Goal: Task Accomplishment & Management: Manage account settings

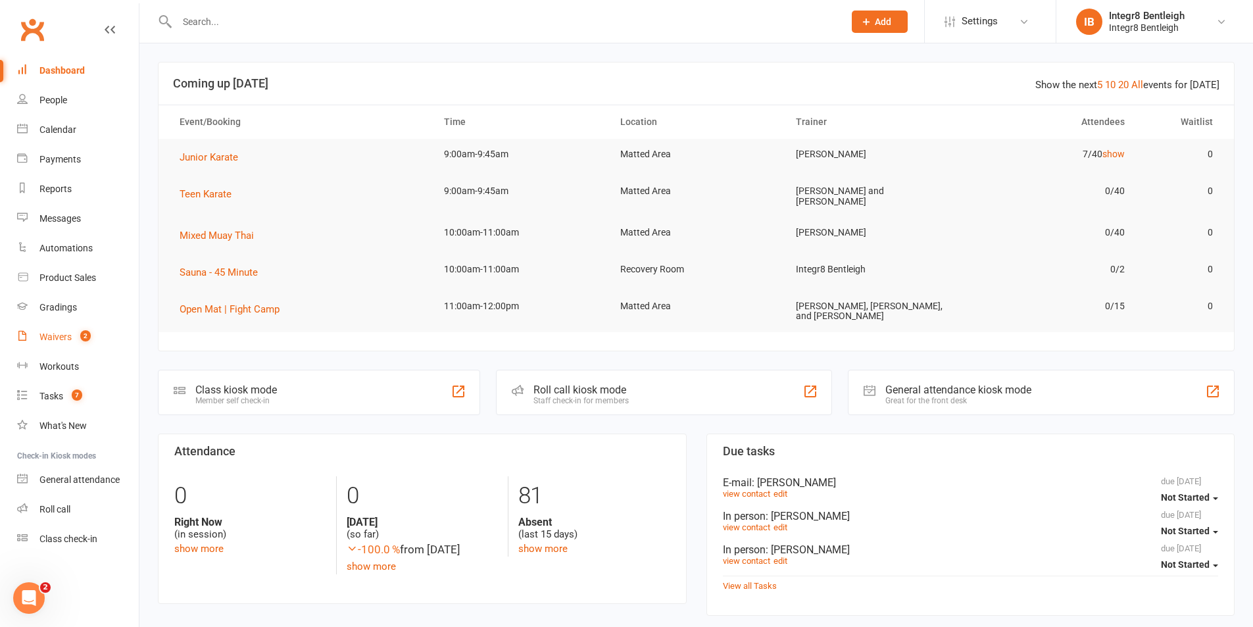
click at [86, 338] on span "2" at bounding box center [85, 335] width 11 height 11
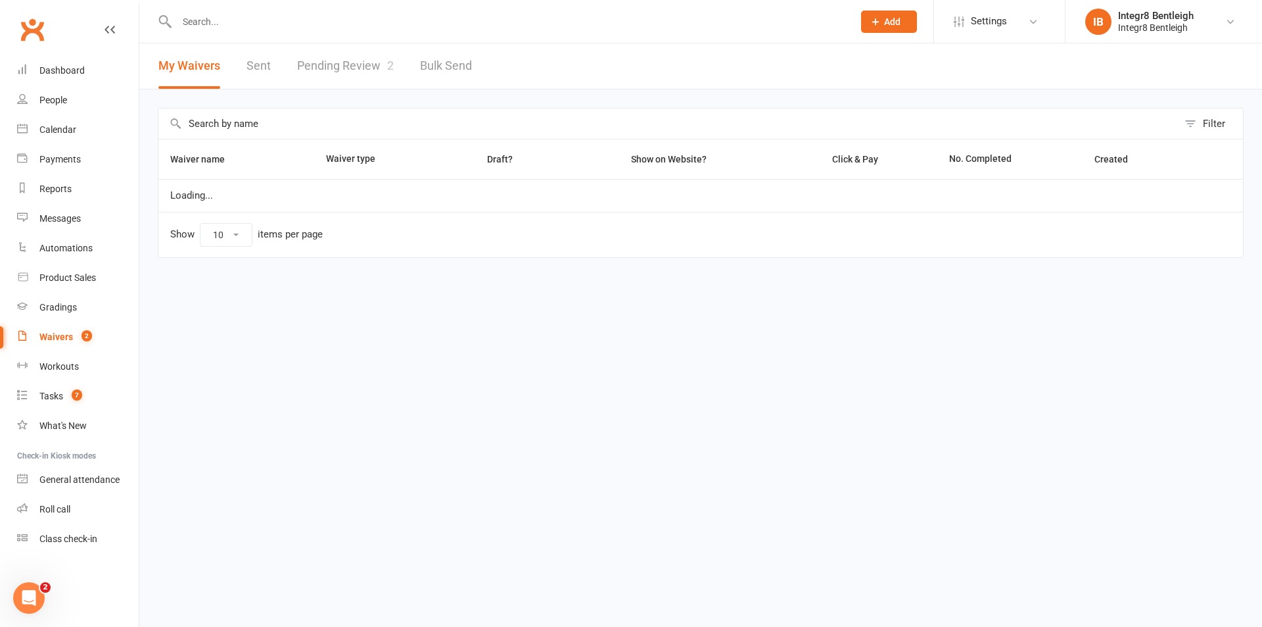
click at [318, 69] on link "Pending Review 2" at bounding box center [345, 65] width 97 height 45
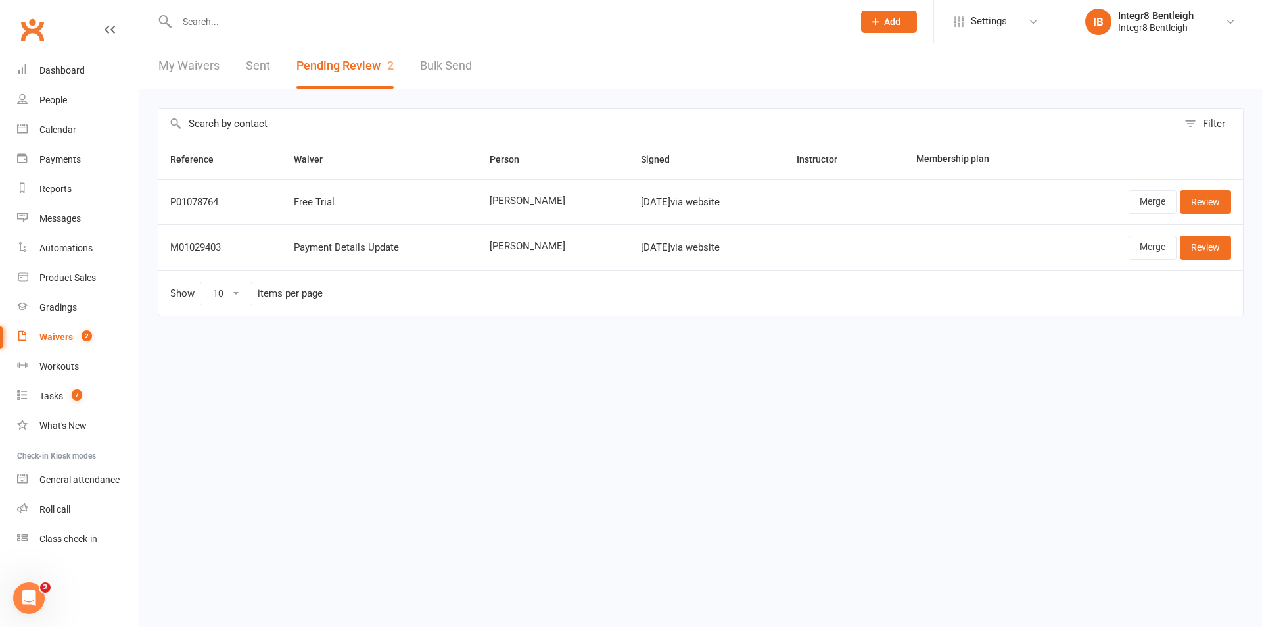
click at [174, 68] on link "My Waivers" at bounding box center [188, 65] width 61 height 45
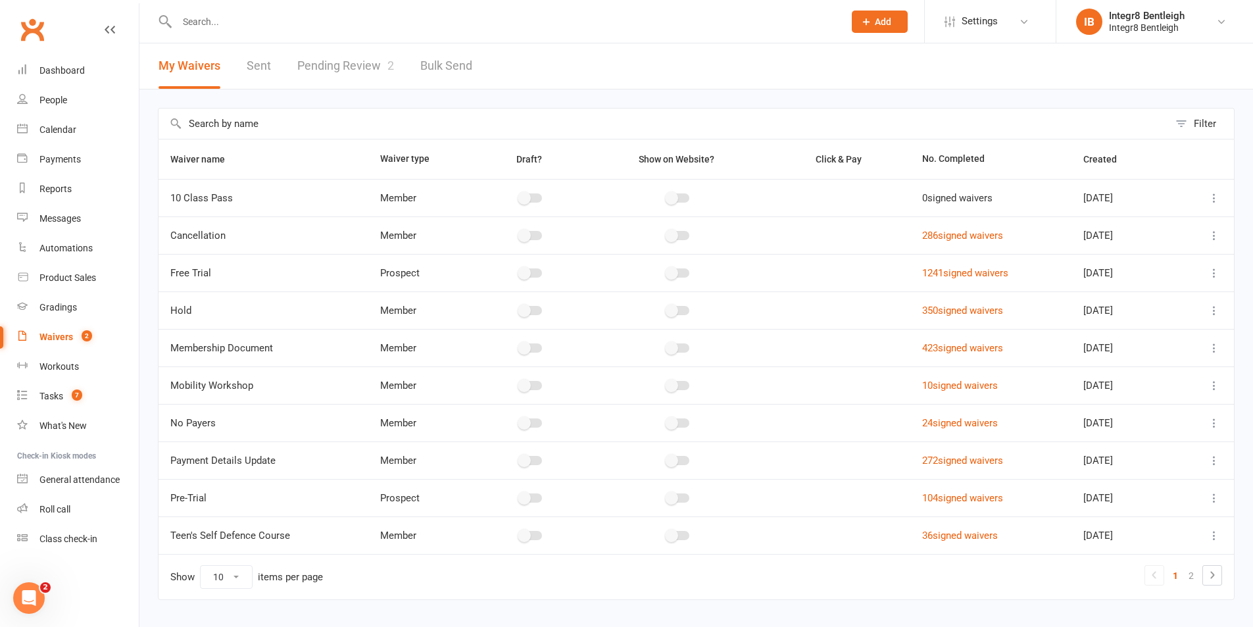
click at [290, 22] on input "text" at bounding box center [503, 21] width 661 height 18
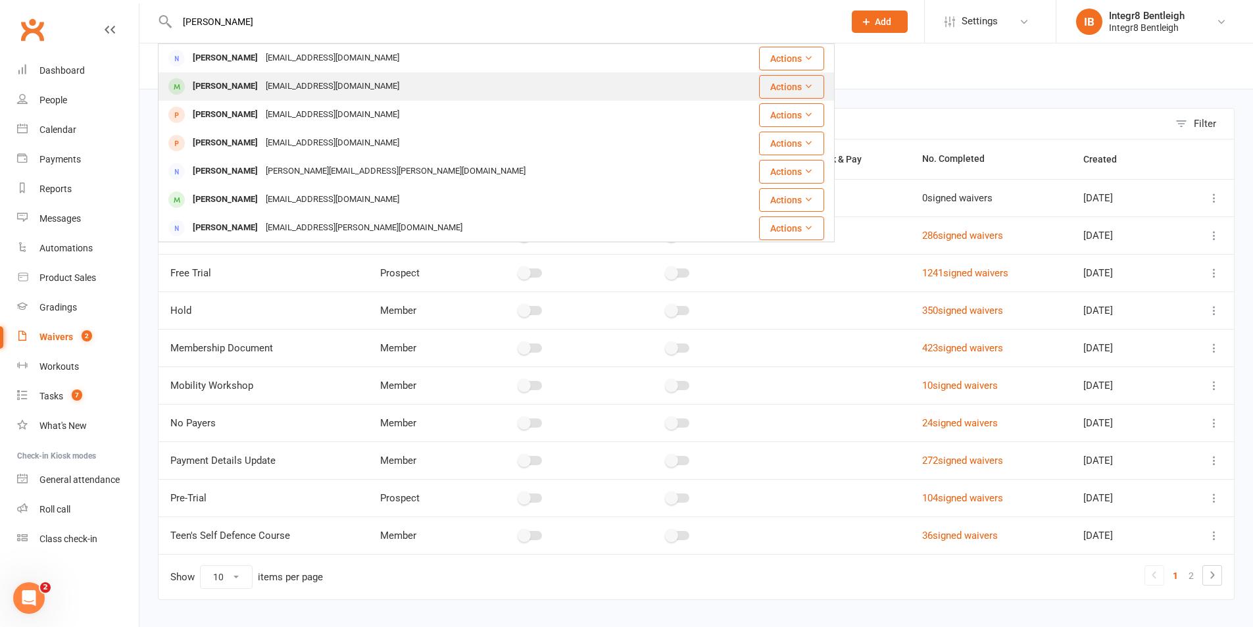
type input "[PERSON_NAME]"
click at [302, 90] on div "[EMAIL_ADDRESS][DOMAIN_NAME]" at bounding box center [332, 86] width 141 height 19
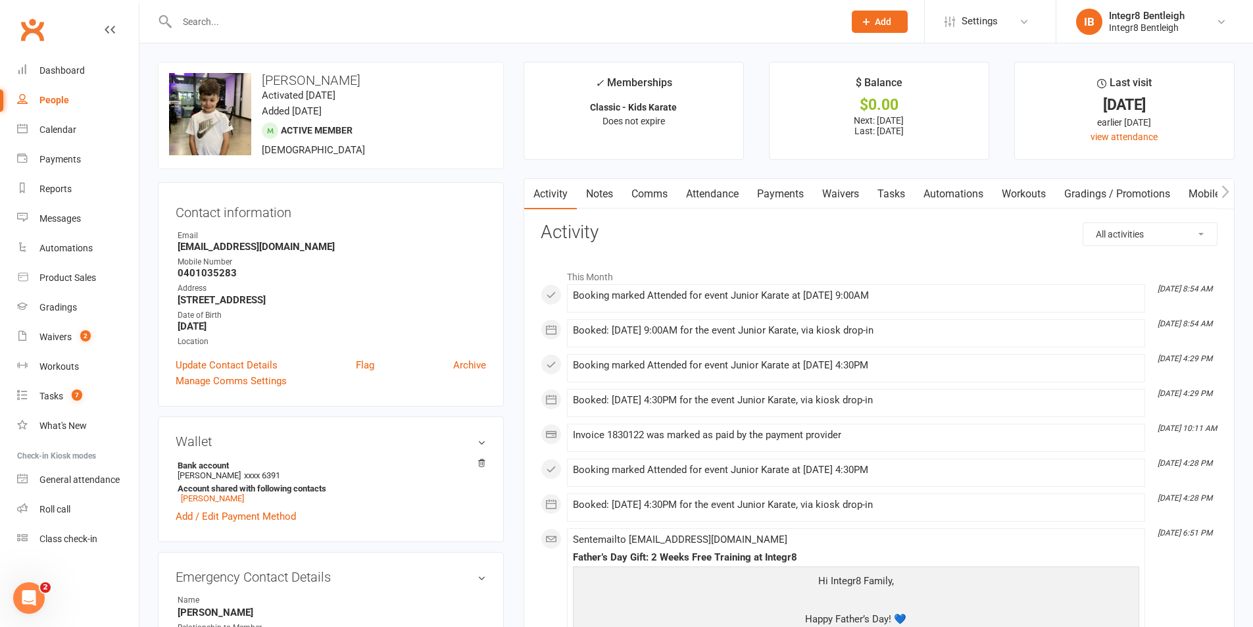
click at [585, 185] on link "Notes" at bounding box center [599, 194] width 45 height 30
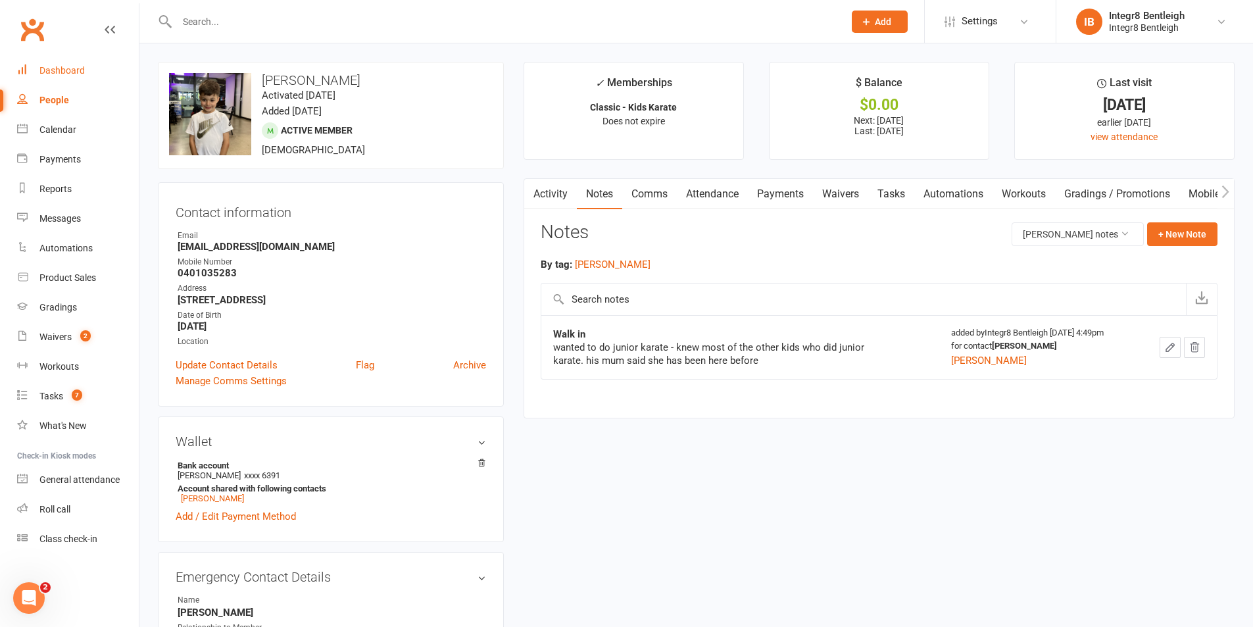
click at [79, 58] on link "Dashboard" at bounding box center [78, 71] width 122 height 30
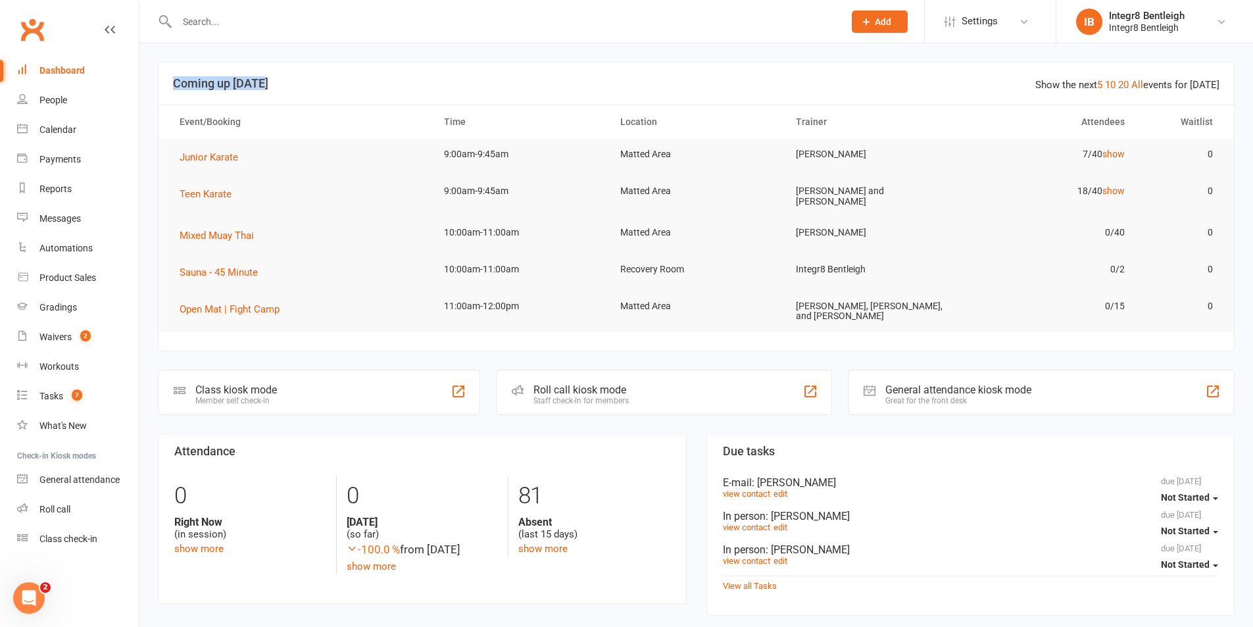
drag, startPoint x: 248, startPoint y: 93, endPoint x: 170, endPoint y: 87, distance: 77.9
click at [170, 87] on header "Show the next 5 10 20 All events for [DATE] Coming up [DATE]" at bounding box center [695, 83] width 1075 height 42
click at [170, 85] on header "Show the next 5 10 20 All events for [DATE] Coming up [DATE]" at bounding box center [695, 83] width 1075 height 42
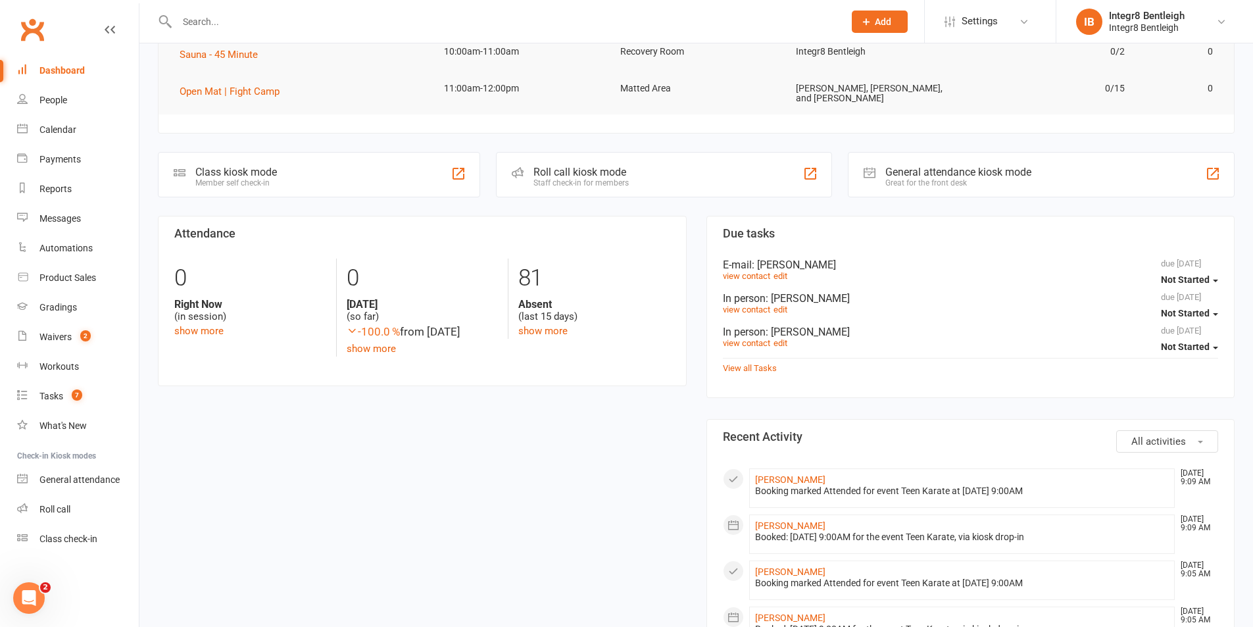
scroll to position [329, 0]
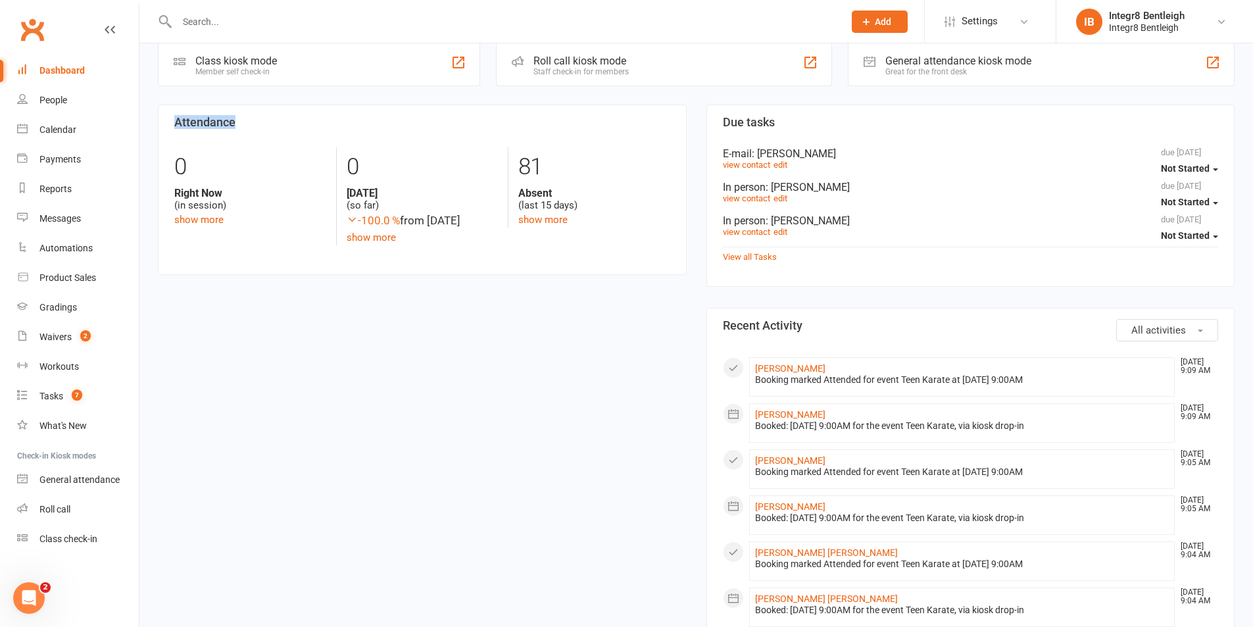
drag, startPoint x: 260, startPoint y: 127, endPoint x: 155, endPoint y: 120, distance: 105.5
click at [155, 120] on div "Attendance 0 Right Now (in session) show more 0 [DATE] (so far) -100.0 % from […" at bounding box center [422, 200] width 548 height 191
click at [86, 333] on span "2" at bounding box center [85, 335] width 11 height 11
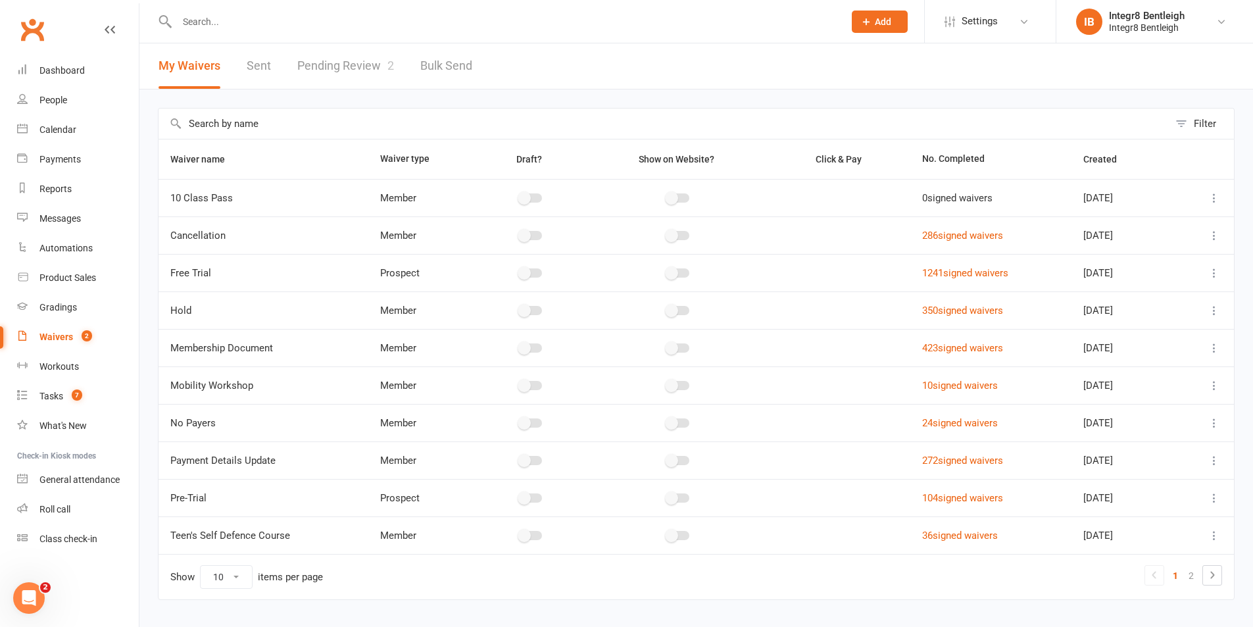
click at [351, 57] on link "Pending Review 2" at bounding box center [345, 65] width 97 height 45
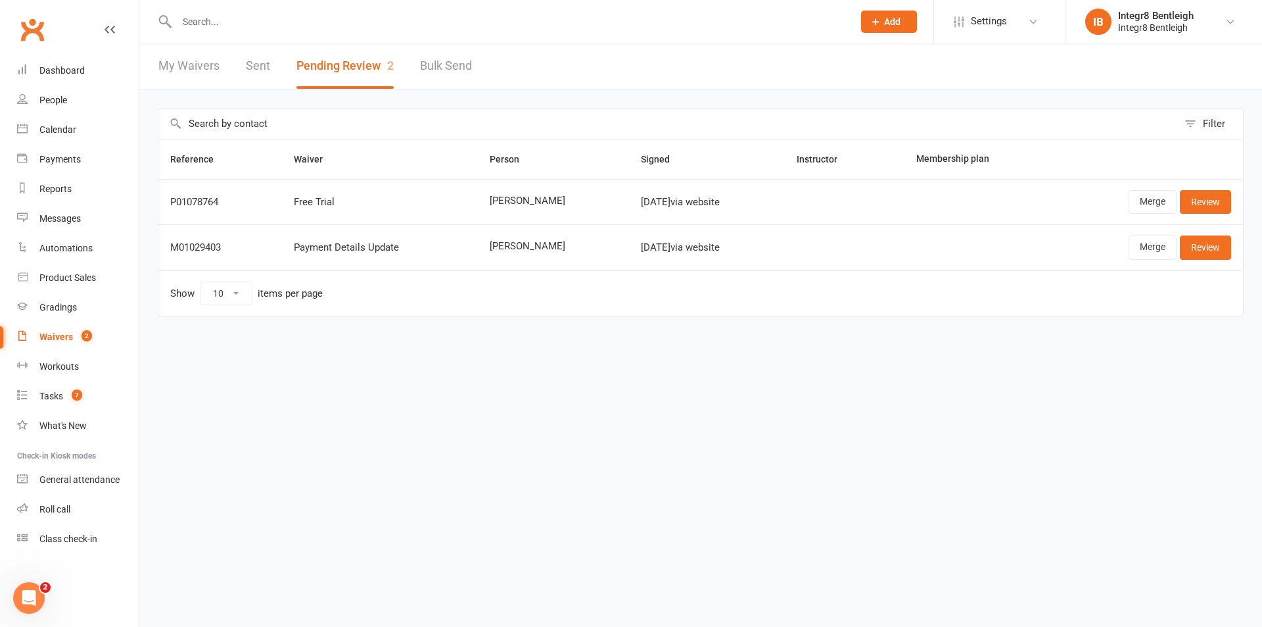
click at [200, 56] on link "My Waivers" at bounding box center [188, 65] width 61 height 45
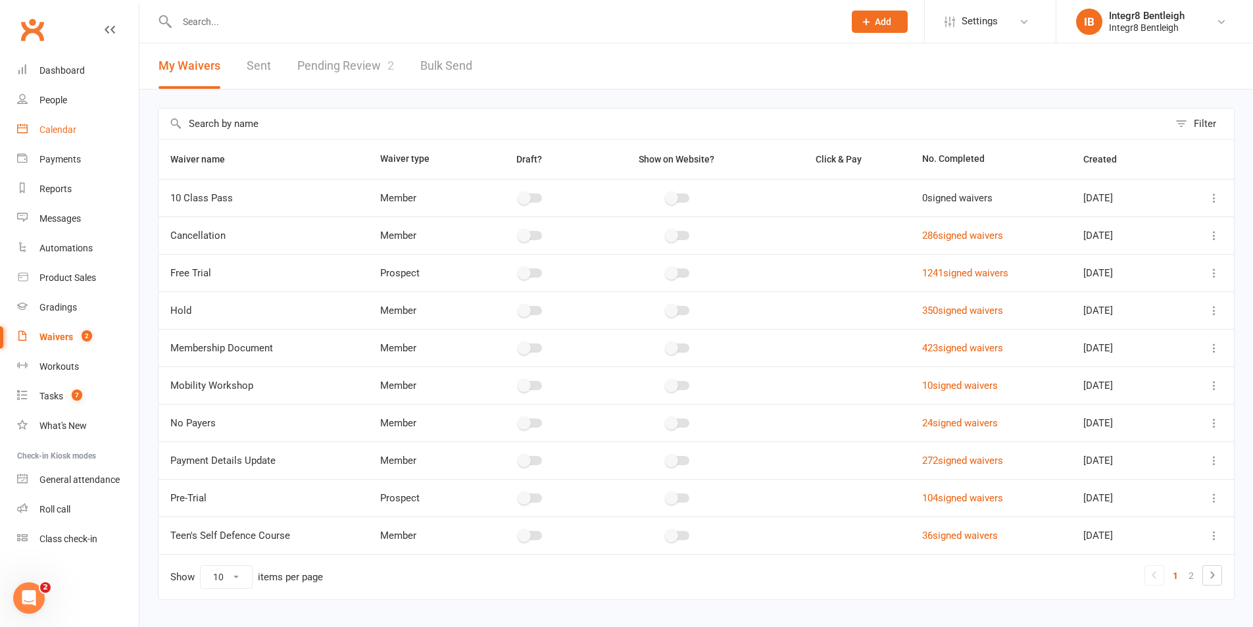
click at [68, 120] on link "Calendar" at bounding box center [78, 130] width 122 height 30
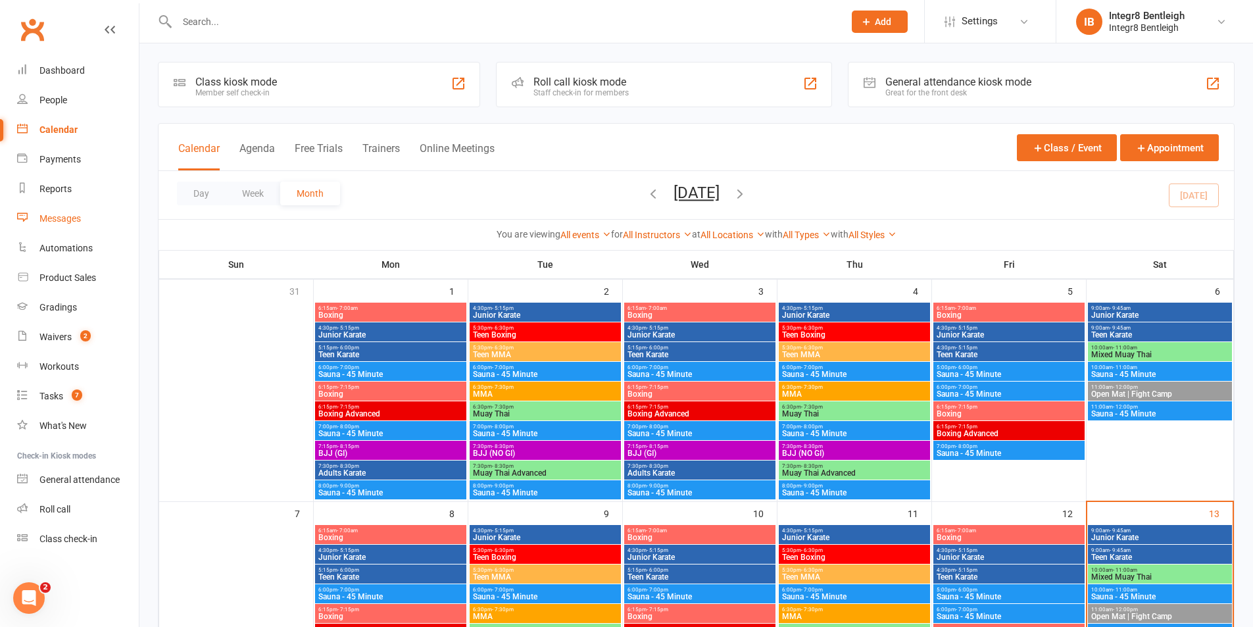
click at [64, 208] on link "Messages" at bounding box center [78, 219] width 122 height 30
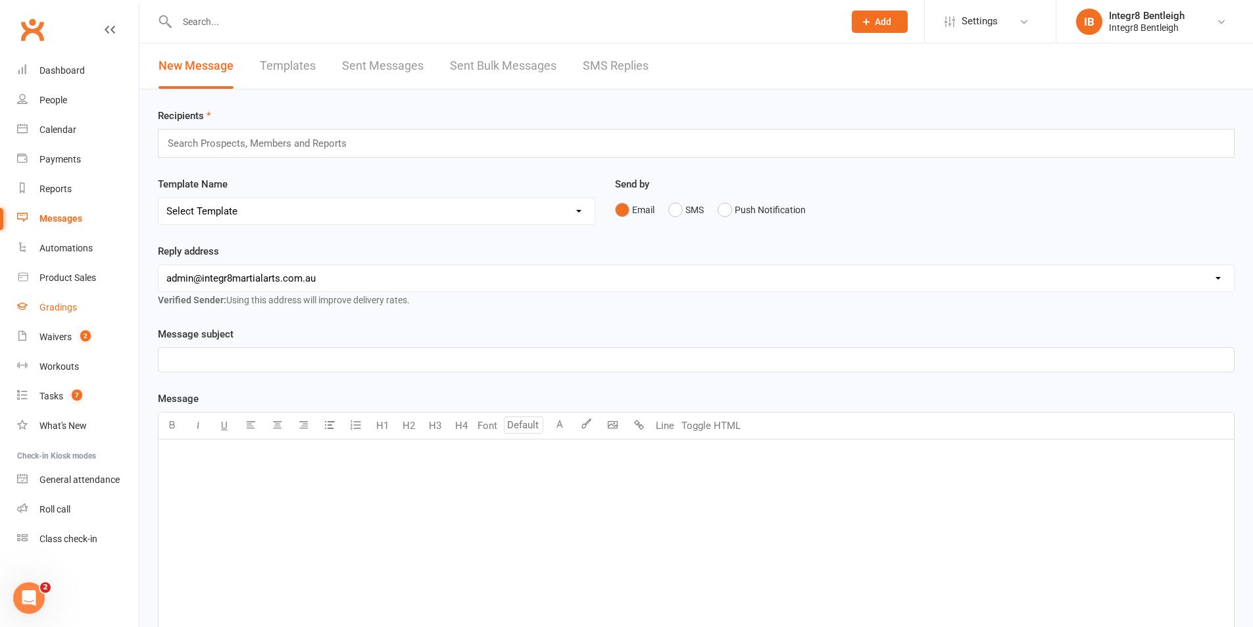
click at [101, 311] on link "Gradings" at bounding box center [78, 308] width 122 height 30
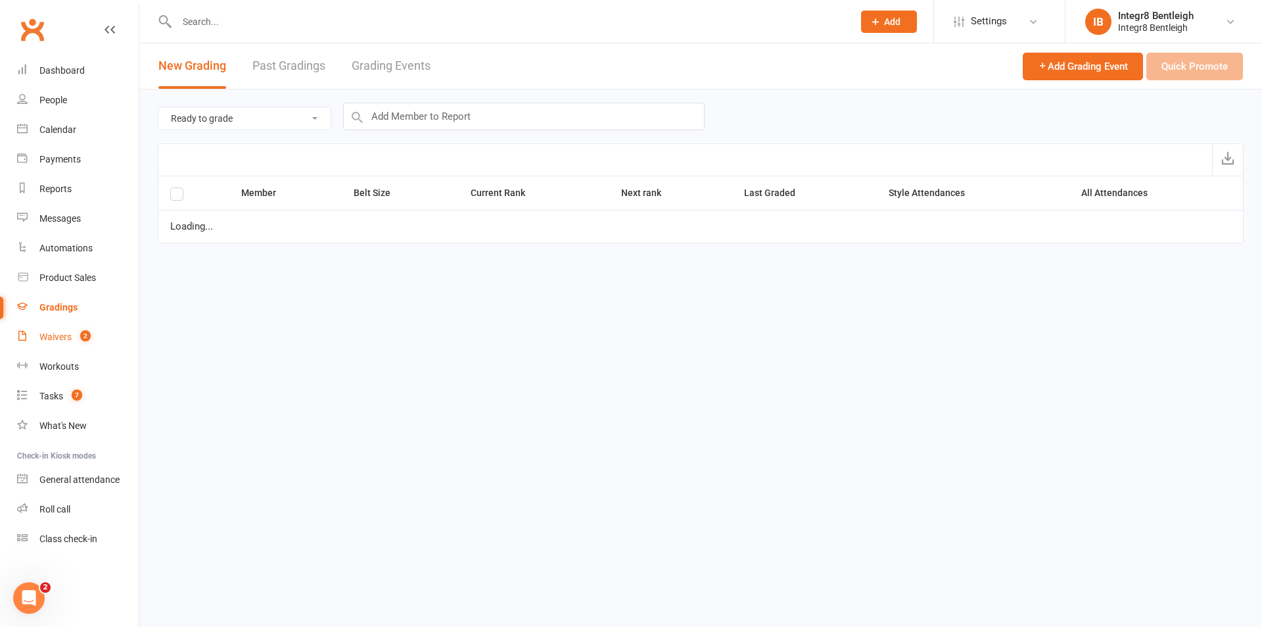
click at [111, 341] on link "Waivers 2" at bounding box center [78, 337] width 122 height 30
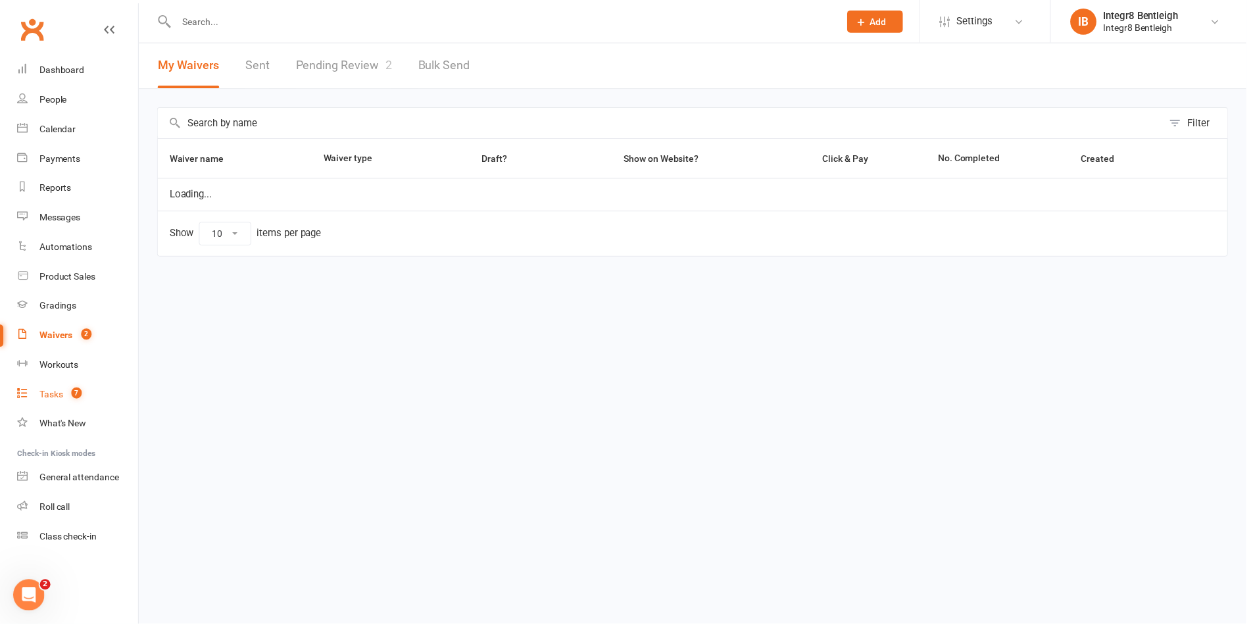
click at [93, 395] on link "Tasks 7" at bounding box center [78, 396] width 122 height 30
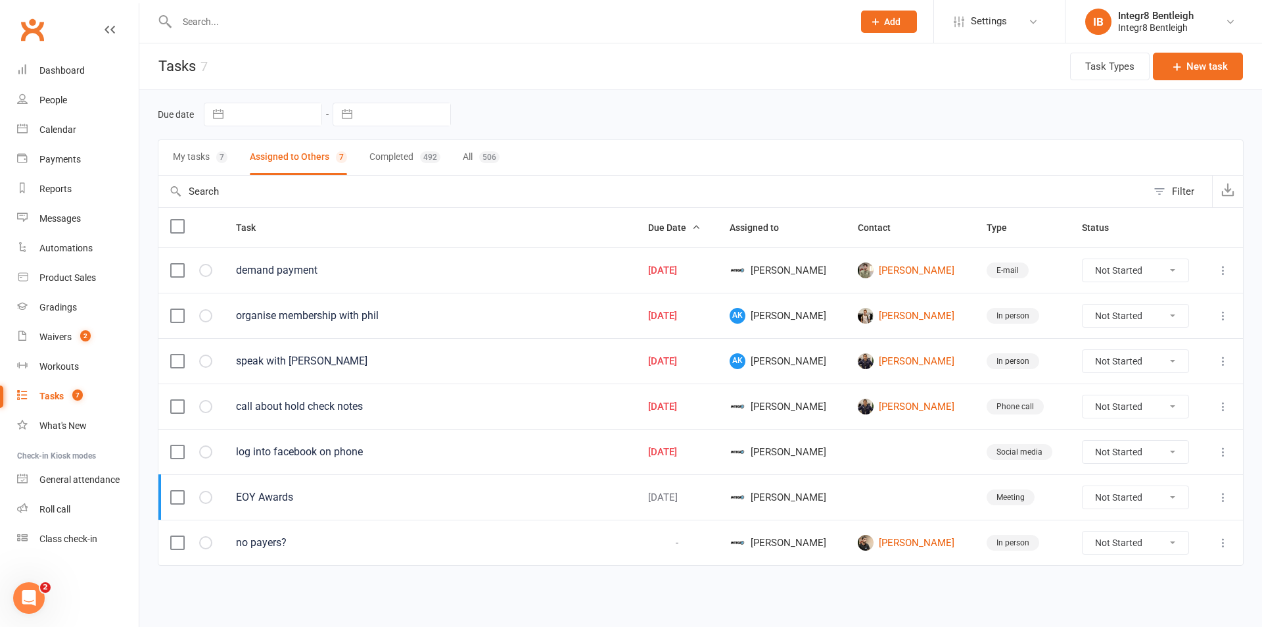
click at [17, 381] on link "Tasks 7" at bounding box center [78, 396] width 122 height 30
click at [911, 538] on link "[PERSON_NAME]" at bounding box center [910, 543] width 105 height 16
click at [897, 540] on link "[PERSON_NAME]" at bounding box center [910, 543] width 105 height 16
type input "[URL][DOMAIN_NAME]"
type input "[PERSON_NAME]"
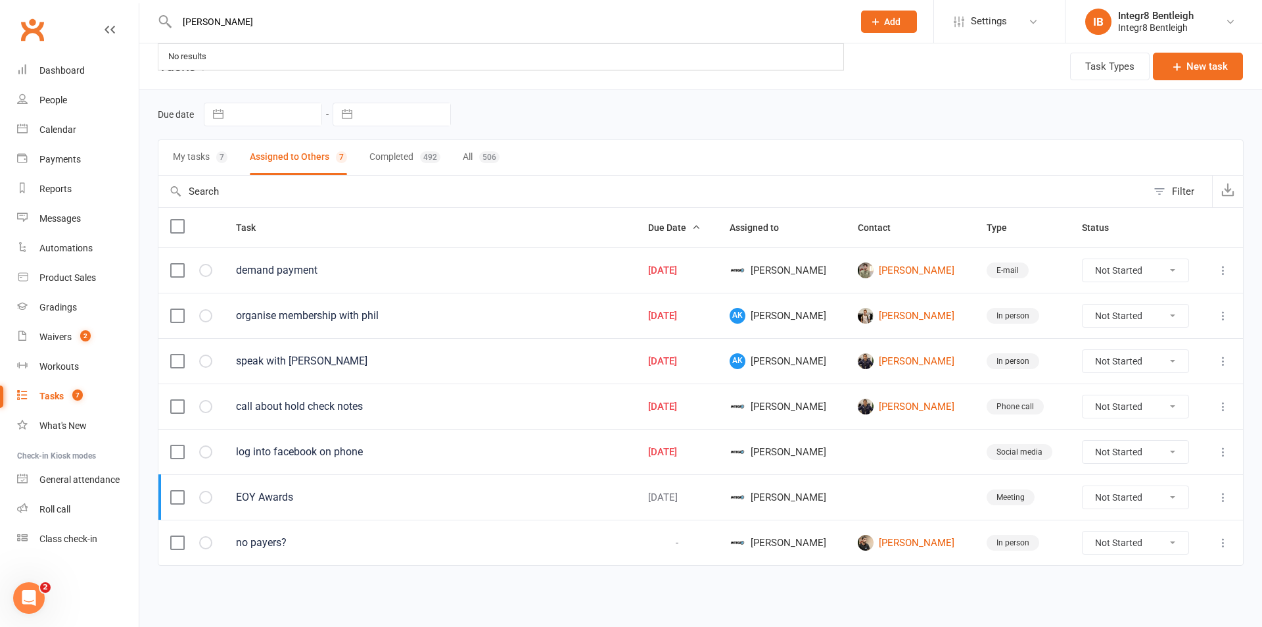
drag, startPoint x: 238, startPoint y: 27, endPoint x: 120, endPoint y: 28, distance: 118.4
click at [120, 3] on header "[PERSON_NAME] No results Prospect Member Non-attending contact Class / event Ap…" at bounding box center [631, 3] width 1262 height 0
click at [95, 323] on link "Waivers 2" at bounding box center [78, 337] width 122 height 30
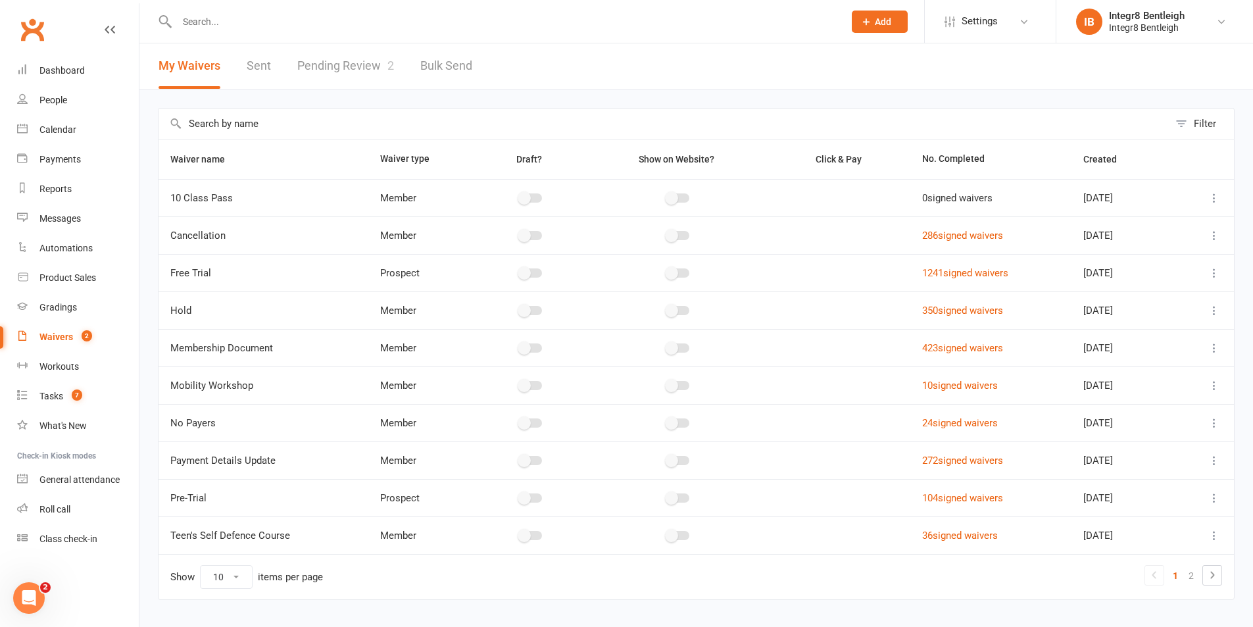
click at [345, 82] on link "Pending Review 2" at bounding box center [345, 65] width 97 height 45
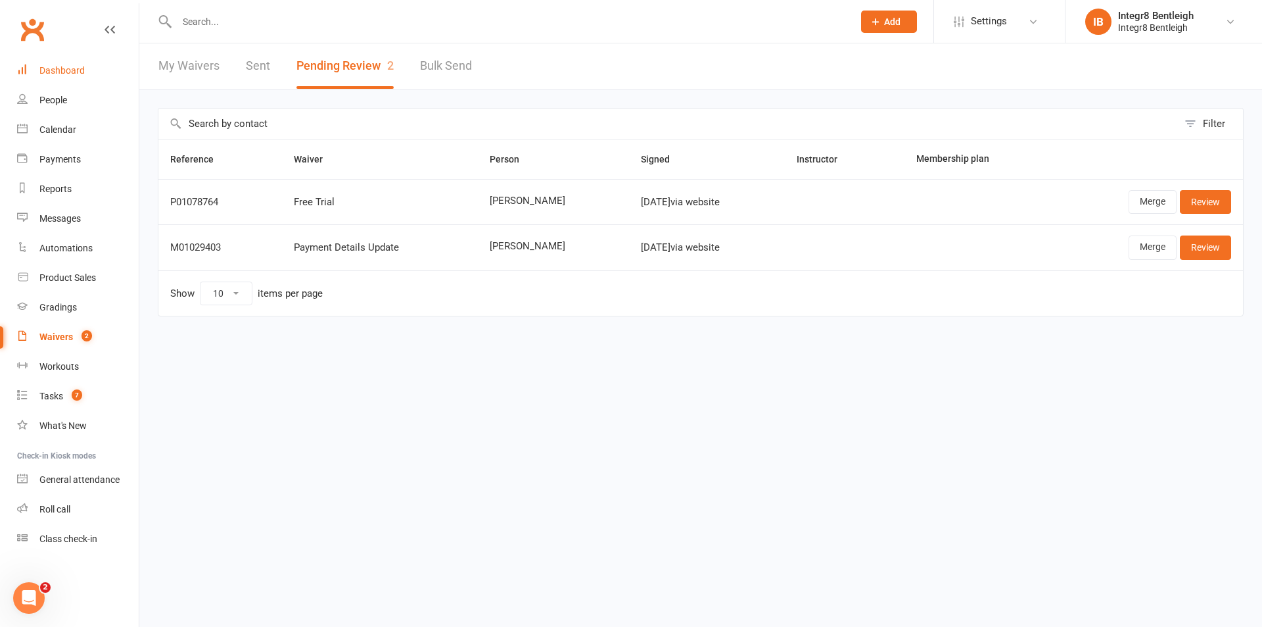
click at [108, 63] on link "Dashboard" at bounding box center [78, 71] width 122 height 30
